Goal: Task Accomplishment & Management: Complete application form

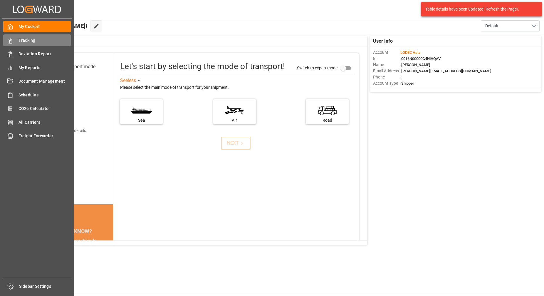
click at [9, 41] on rect at bounding box center [10, 41] width 2 height 3
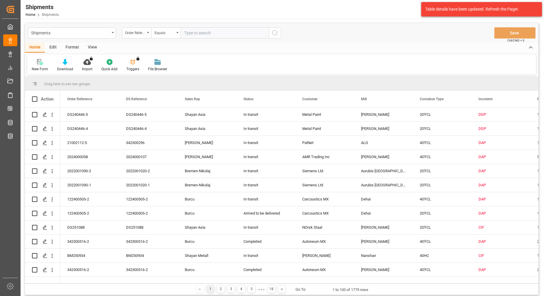
click at [40, 67] on div "New Form" at bounding box center [40, 68] width 16 height 5
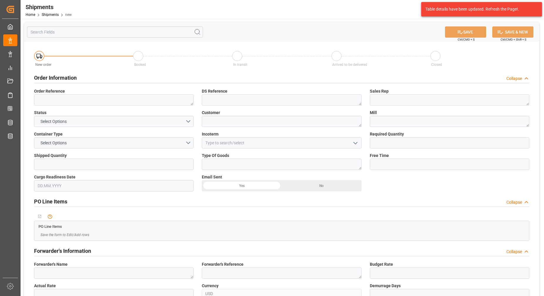
click at [87, 81] on div "Order Information Collapse" at bounding box center [281, 77] width 495 height 11
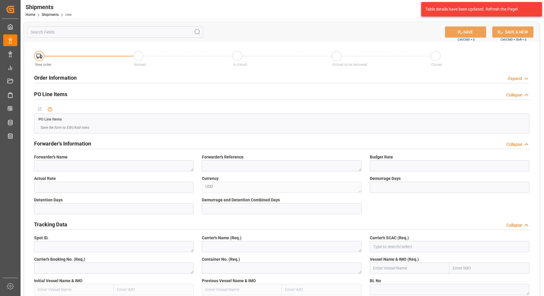
click at [92, 86] on div "PO Line Items Collapse" at bounding box center [282, 94] width 504 height 16
click at [92, 83] on div at bounding box center [281, 83] width 495 height 0
click at [94, 78] on div "Order Information Expand" at bounding box center [281, 77] width 495 height 11
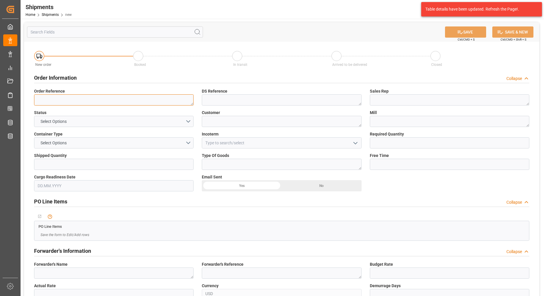
click at [93, 102] on textarea at bounding box center [114, 99] width 160 height 11
paste textarea "122400542-1"
type textarea "122400542-1"
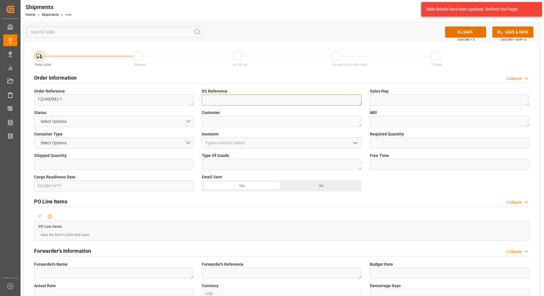
click at [294, 103] on textarea at bounding box center [282, 99] width 160 height 11
paste textarea "122400542-1"
type textarea "122400542-1"
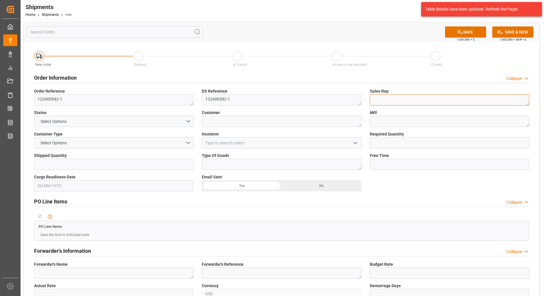
click at [405, 98] on textarea at bounding box center [450, 99] width 160 height 11
type textarea "[PERSON_NAME]"
click at [177, 121] on button "Select Options" at bounding box center [114, 121] width 160 height 11
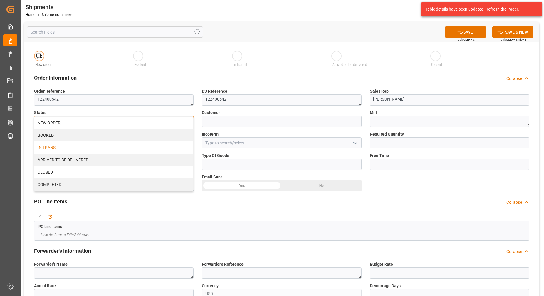
click at [105, 150] on div "IN TRANSIT" at bounding box center [113, 147] width 159 height 12
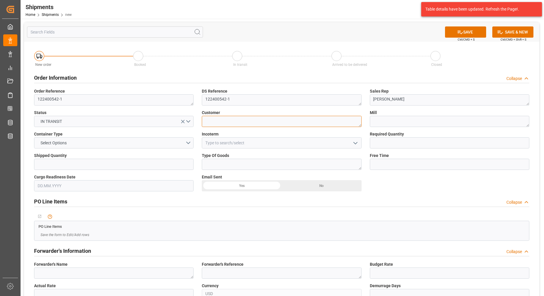
click at [241, 119] on textarea at bounding box center [282, 121] width 160 height 11
type textarea "D"
type textarea "Carcoustics MX"
click at [442, 119] on textarea at bounding box center [450, 121] width 160 height 11
type textarea "Dehai"
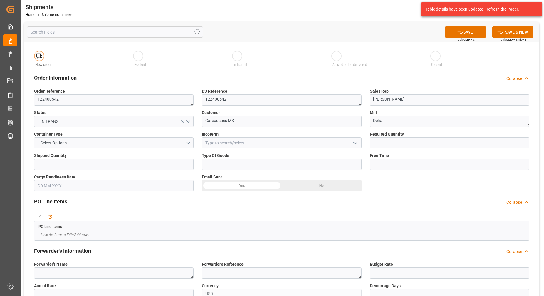
click at [124, 149] on div "Container Type Select Options" at bounding box center [114, 139] width 168 height 21
click at [125, 146] on button "Select Options" at bounding box center [114, 142] width 160 height 11
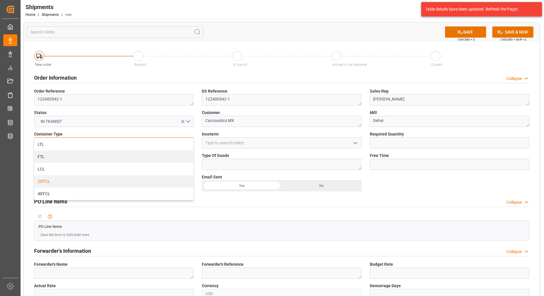
click at [92, 185] on div "20'FCL" at bounding box center [113, 181] width 159 height 12
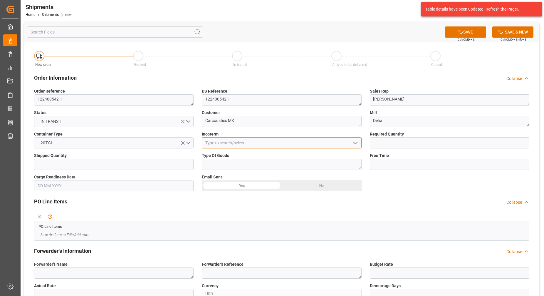
click at [216, 142] on input at bounding box center [282, 142] width 160 height 11
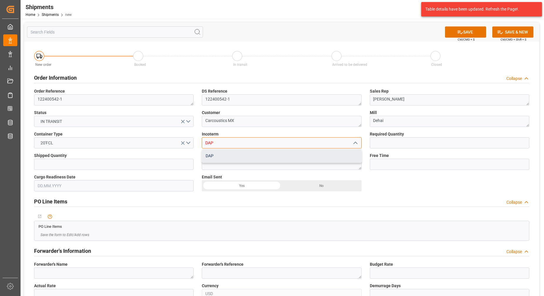
click at [254, 152] on div "DAP" at bounding box center [281, 155] width 159 height 13
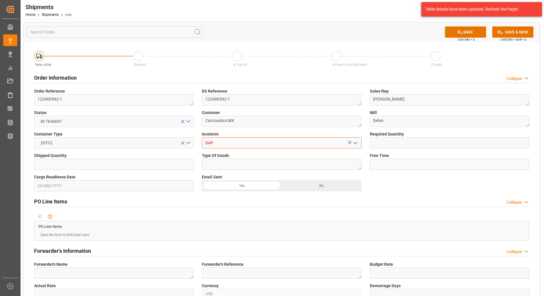
type input "DAP"
click at [429, 145] on input "text" at bounding box center [450, 142] width 160 height 11
type input "1"
click at [130, 165] on input "text" at bounding box center [114, 164] width 160 height 11
type input "1"
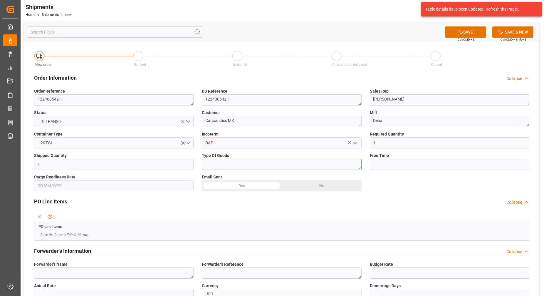
click at [242, 165] on textarea at bounding box center [282, 164] width 160 height 11
type textarea "Coils"
click at [395, 162] on input "text" at bounding box center [450, 164] width 160 height 11
type input "21"
click at [85, 276] on textarea at bounding box center [114, 272] width 160 height 11
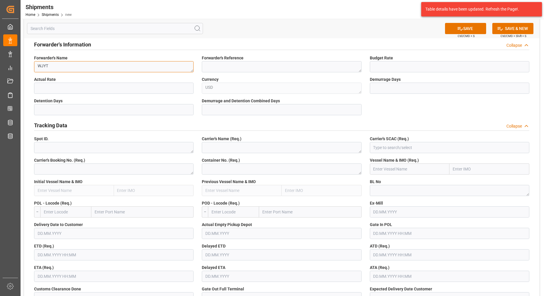
scroll to position [184, 0]
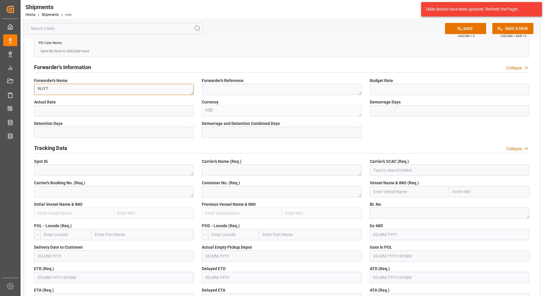
type textarea "WJYT"
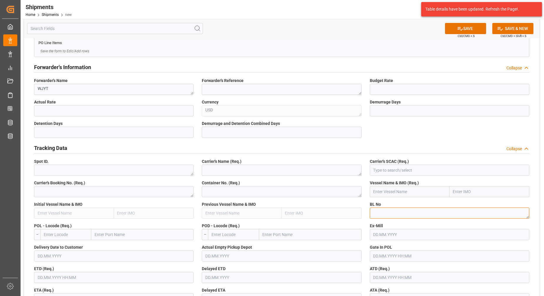
click at [395, 214] on textarea at bounding box center [450, 212] width 160 height 11
paste textarea "122400542-1"
type textarea "122400542-1"
drag, startPoint x: 413, startPoint y: 212, endPoint x: 271, endPoint y: 219, distance: 142.1
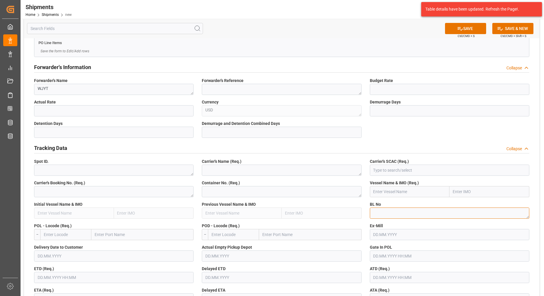
click at [392, 214] on textarea "122400542-1" at bounding box center [450, 212] width 160 height 11
paste textarea "122400542-1"
type textarea "1"
click at [384, 212] on textarea "1" at bounding box center [450, 212] width 160 height 11
paste textarea "122400542-1"
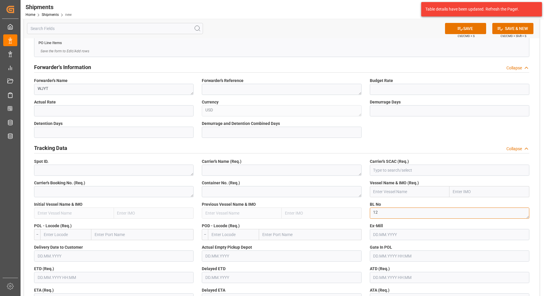
type textarea "1"
drag, startPoint x: 542, startPoint y: 127, endPoint x: 511, endPoint y: 135, distance: 31.5
click at [382, 214] on textarea "1" at bounding box center [450, 212] width 160 height 11
paste textarea "149506164454"
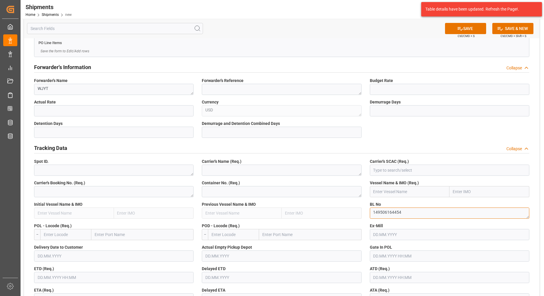
click at [416, 213] on textarea "149506164454" at bounding box center [450, 212] width 160 height 11
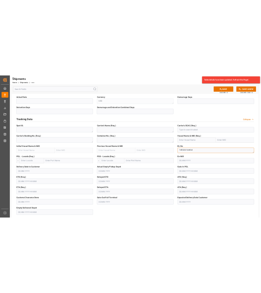
scroll to position [257, 0]
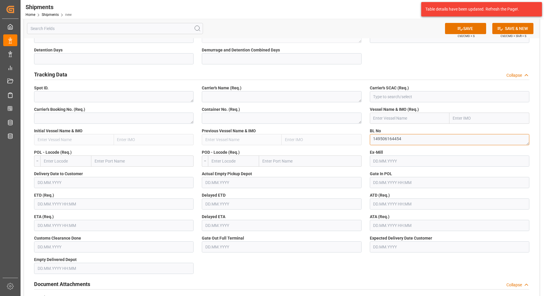
type textarea "149506164454"
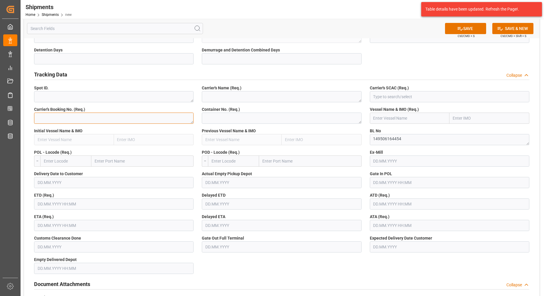
click at [128, 120] on textarea at bounding box center [114, 118] width 160 height 11
paste textarea "149506164454"
type textarea "149506164454"
click at [241, 95] on textarea at bounding box center [282, 96] width 160 height 11
type textarea "EMC"
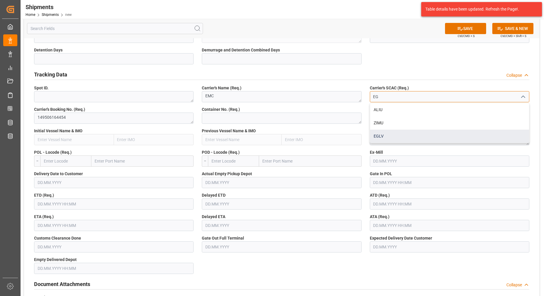
click at [393, 138] on div "EGLV" at bounding box center [449, 136] width 159 height 13
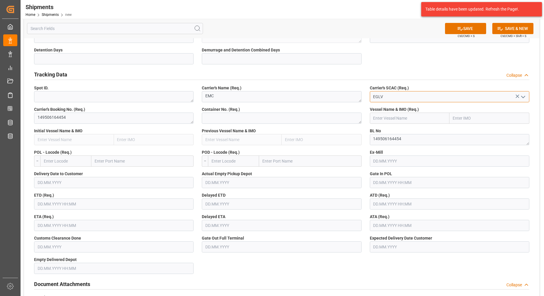
type input "EGLV"
click at [278, 119] on textarea at bounding box center [282, 118] width 160 height 11
drag, startPoint x: 330, startPoint y: 284, endPoint x: 372, endPoint y: 287, distance: 41.2
click at [331, 284] on div "Document Attachments Collapse" at bounding box center [281, 283] width 495 height 11
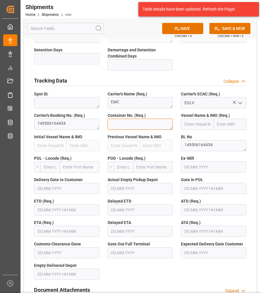
click at [142, 129] on textarea at bounding box center [141, 124] width 66 height 11
type textarea "EGSU3668258"
click at [203, 130] on input "text" at bounding box center [197, 124] width 33 height 11
click at [205, 126] on input "text" at bounding box center [197, 124] width 33 height 11
type input "KOTA EAGLE"
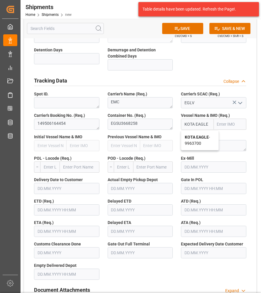
click at [198, 143] on span "KOTA EAGLE - 9963700" at bounding box center [197, 140] width 25 height 11
type input "9963700"
type input "KOTA EAGLE"
click at [44, 169] on input "text" at bounding box center [50, 167] width 20 height 11
click at [85, 169] on input "text" at bounding box center [79, 167] width 39 height 11
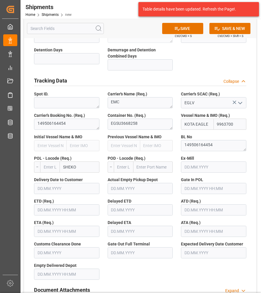
type input "SHEKOU"
click at [78, 208] on div "Shekou Pt - CNSHK" at bounding box center [79, 202] width 39 height 19
type input "CNSHK"
type input "Shekou Pt"
click at [128, 171] on input "text" at bounding box center [124, 167] width 20 height 11
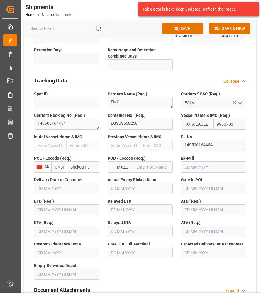
type input "MXZLO"
click at [129, 182] on b "MXZLO" at bounding box center [125, 180] width 14 height 5
type input "Manzanillo"
type input "MXZLO"
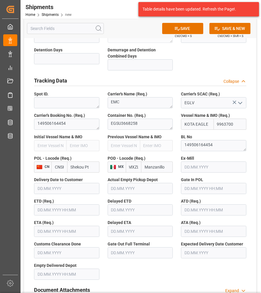
click at [135, 212] on input "text" at bounding box center [141, 209] width 66 height 11
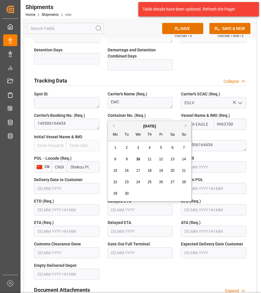
scroll to position [0, 0]
click at [133, 237] on input "text" at bounding box center [141, 231] width 66 height 11
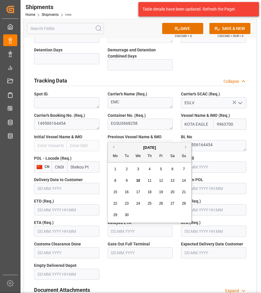
click at [58, 212] on input "text" at bounding box center [67, 209] width 66 height 11
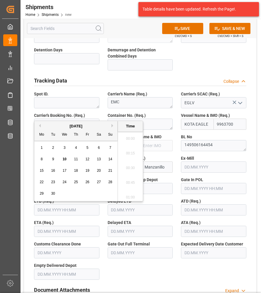
scroll to position [1340, 0]
click at [58, 234] on input "text" at bounding box center [67, 231] width 66 height 11
type input "[DATE] 00:00"
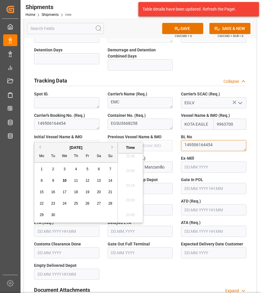
click at [207, 144] on textarea "149506164454" at bounding box center [214, 145] width 66 height 11
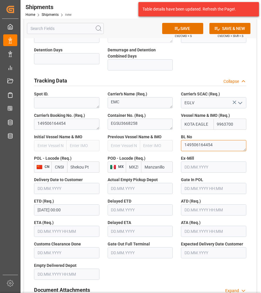
click at [207, 144] on textarea "149506164454" at bounding box center [214, 145] width 66 height 11
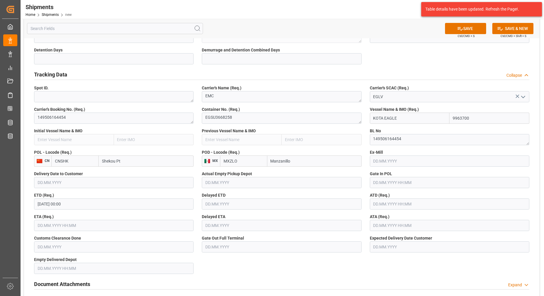
click at [88, 226] on input "text" at bounding box center [114, 225] width 160 height 11
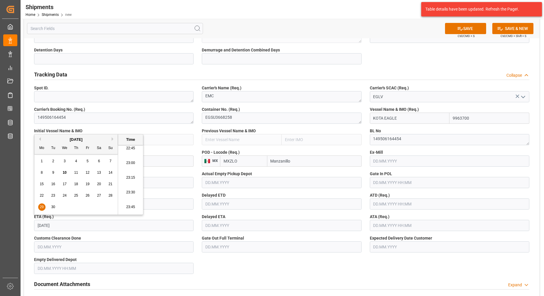
type input "[DATE] 00:00"
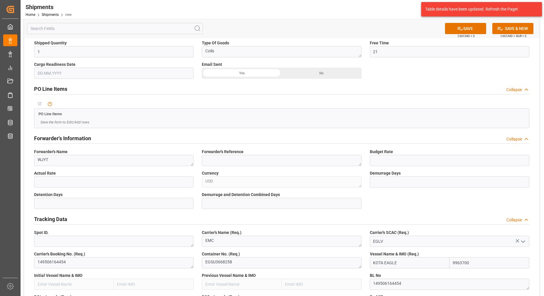
scroll to position [0, 0]
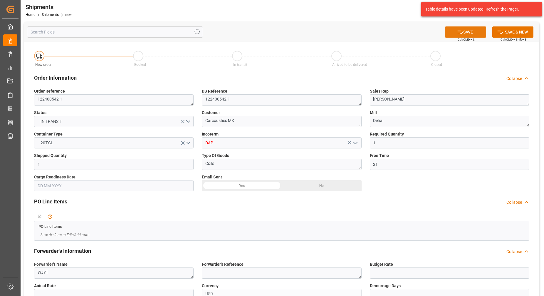
click at [479, 30] on button "SAVE" at bounding box center [465, 31] width 41 height 11
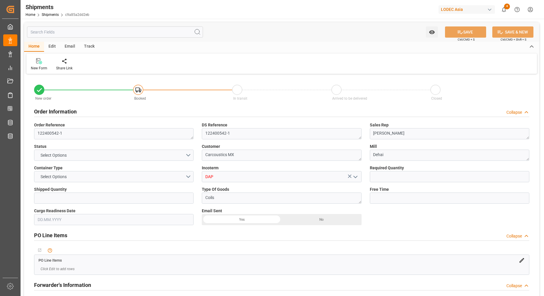
type input "1"
type input "21"
type input "9963700"
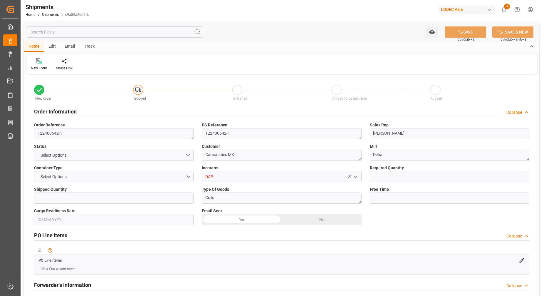
type input "CNSHK"
type input "MXZLO"
type input "[DATE] 00:00"
click at [92, 48] on div "Track" at bounding box center [89, 47] width 19 height 10
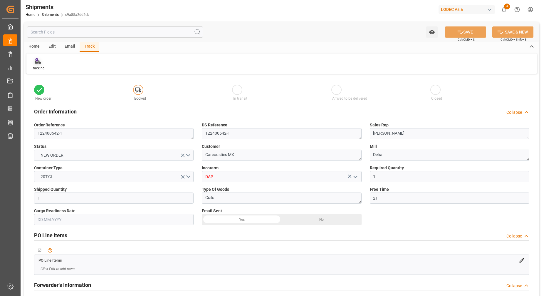
click at [41, 66] on div "Tracking" at bounding box center [38, 68] width 14 height 5
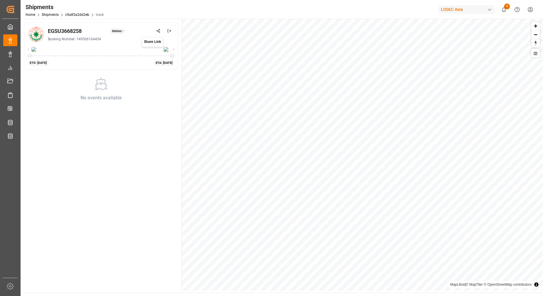
click at [158, 31] on icon at bounding box center [158, 31] width 4 height 4
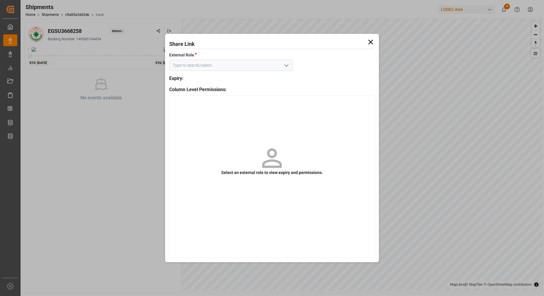
click at [288, 68] on icon "open menu" at bounding box center [286, 65] width 7 height 7
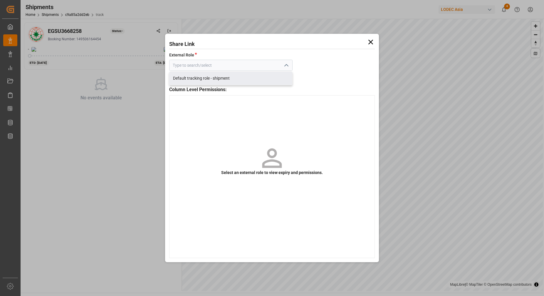
drag, startPoint x: 256, startPoint y: 79, endPoint x: 256, endPoint y: 84, distance: 4.7
click at [256, 79] on div "Default tracking role - shipment" at bounding box center [231, 78] width 123 height 13
type input "Default tracking role - shipment"
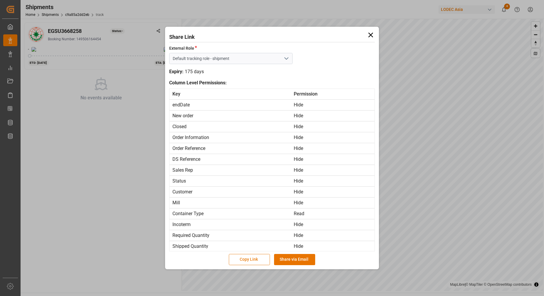
click at [249, 260] on button "Copy Link" at bounding box center [249, 259] width 41 height 11
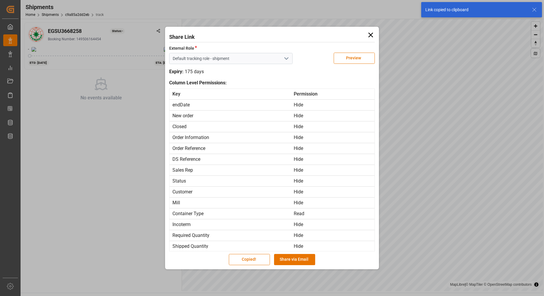
click at [372, 35] on icon at bounding box center [371, 35] width 8 height 8
